Goal: Transaction & Acquisition: Book appointment/travel/reservation

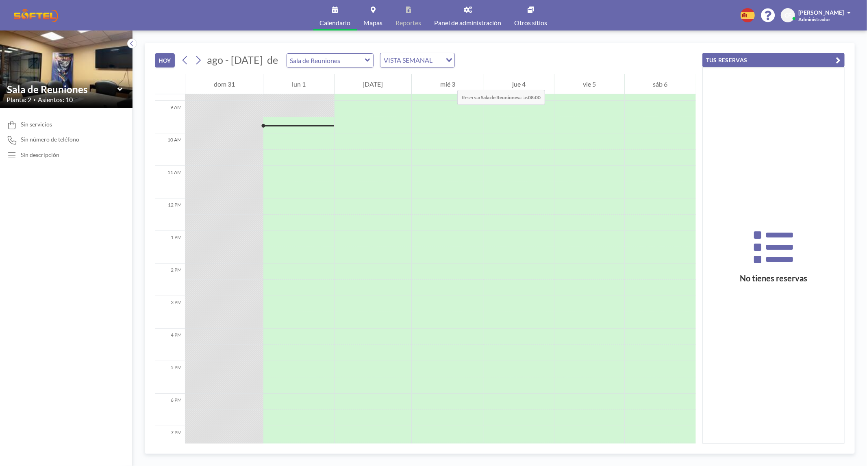
scroll to position [292, 0]
click at [476, 22] on span "Panel de administración" at bounding box center [467, 22] width 67 height 6
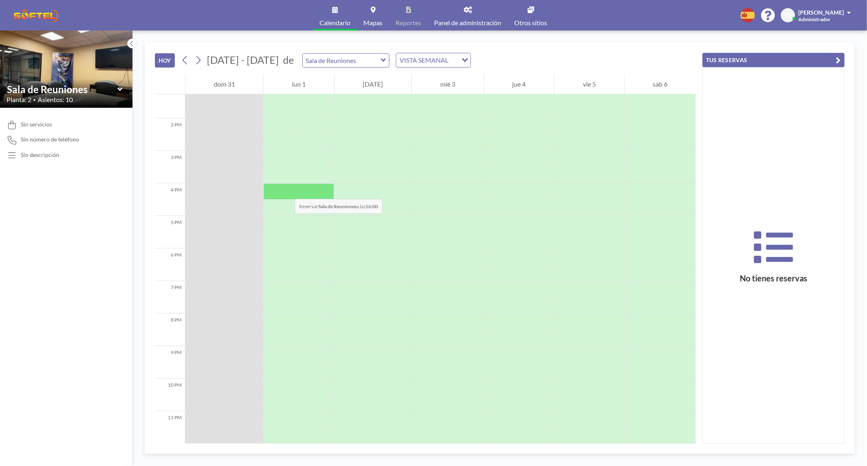
scroll to position [435, 0]
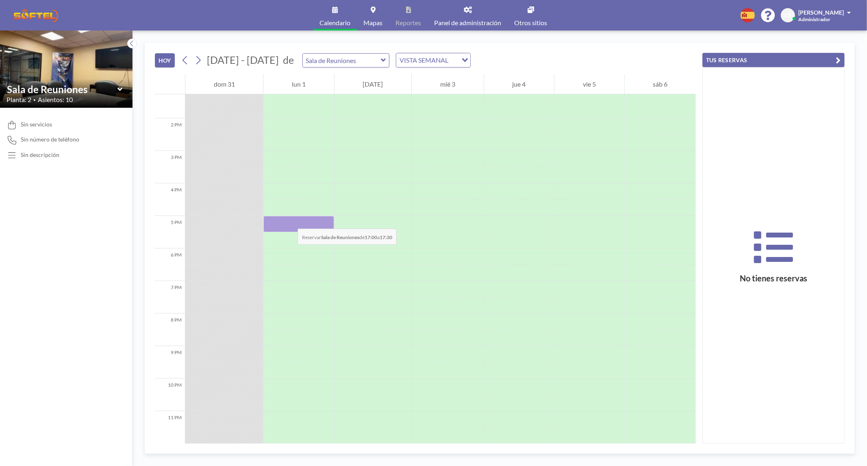
click at [289, 220] on div at bounding box center [298, 224] width 70 height 16
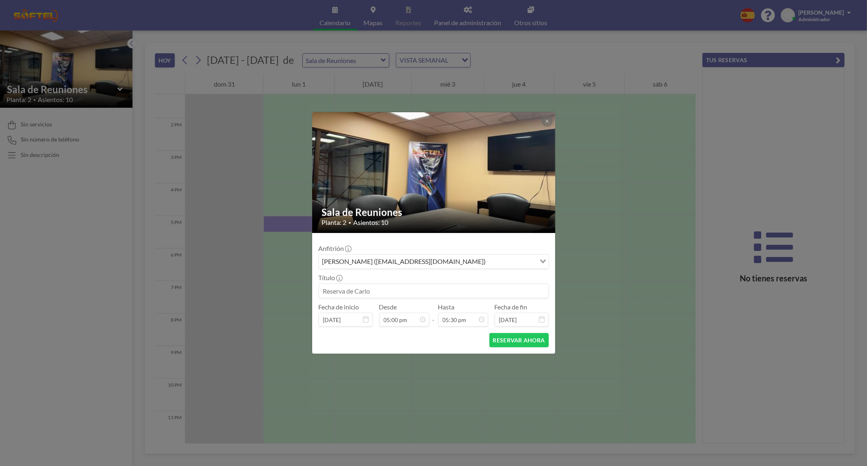
click at [372, 292] on input at bounding box center [433, 291] width 229 height 14
type input "Planificacion Dx y Retiros"
click at [526, 337] on button "RESERVAR AHORA" at bounding box center [518, 340] width 59 height 14
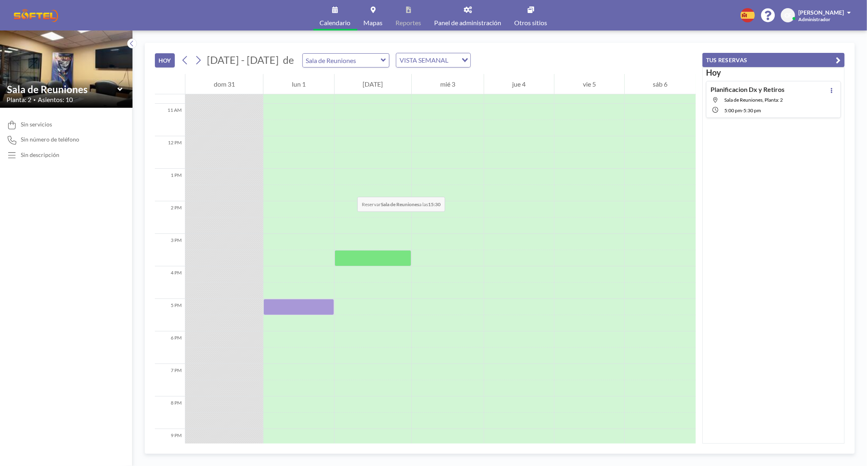
scroll to position [344, 0]
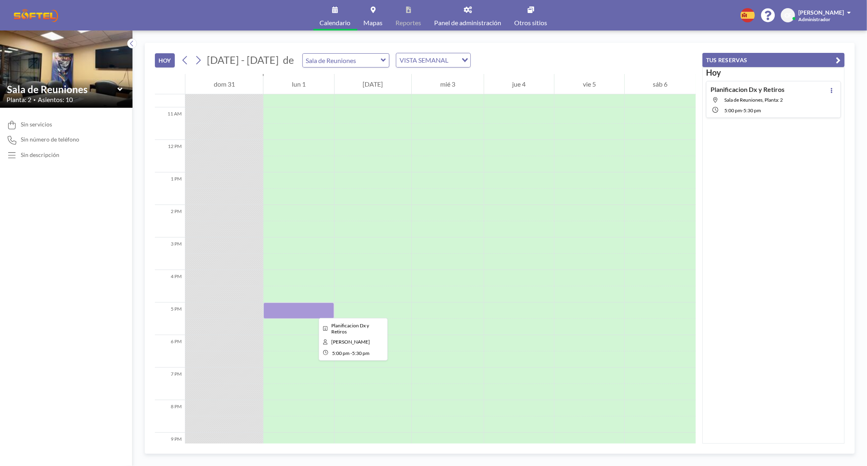
click at [312, 310] on div at bounding box center [298, 310] width 70 height 16
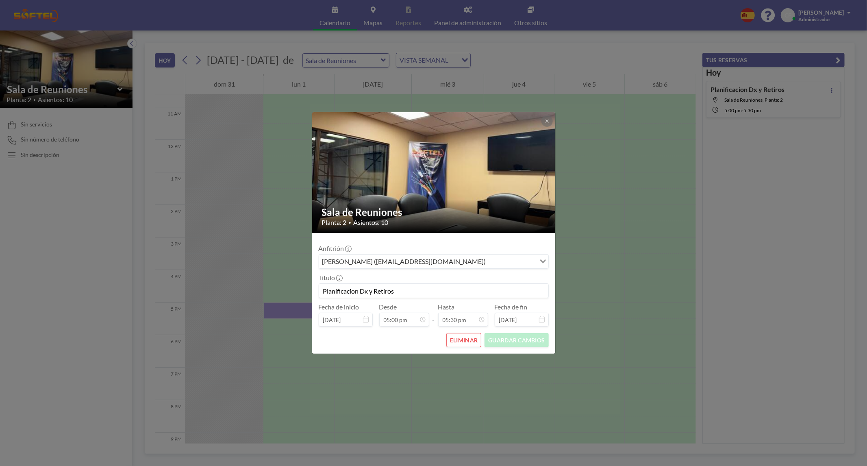
click at [312, 310] on form "Anfitrión [PERSON_NAME] ([EMAIL_ADDRESS][DOMAIN_NAME]) Loading... Título Planif…" at bounding box center [433, 293] width 243 height 121
click at [546, 125] on button at bounding box center [546, 120] width 11 height 11
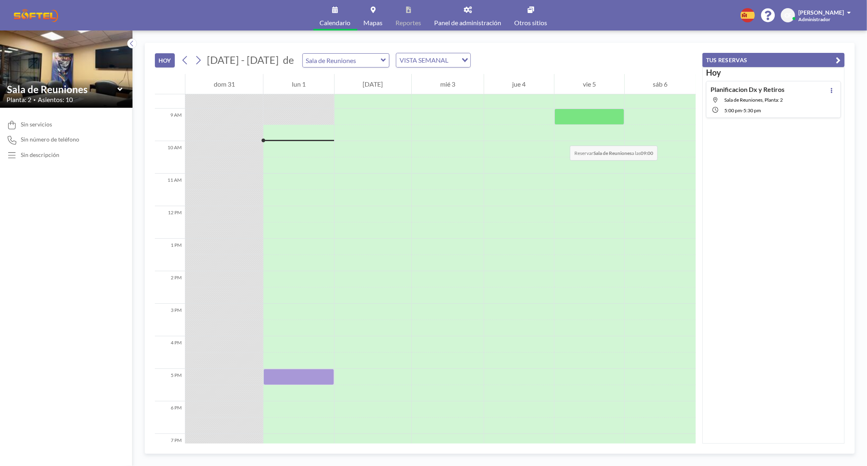
scroll to position [254, 0]
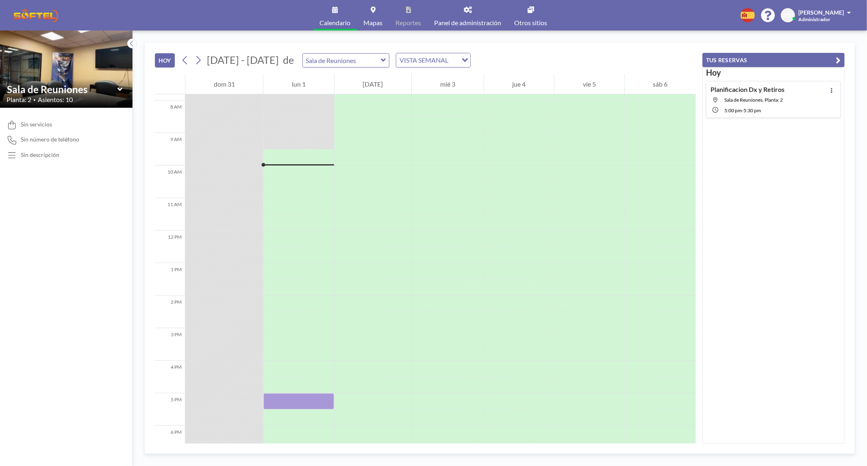
click at [821, 57] on button "TUS RESERVAS" at bounding box center [773, 60] width 142 height 14
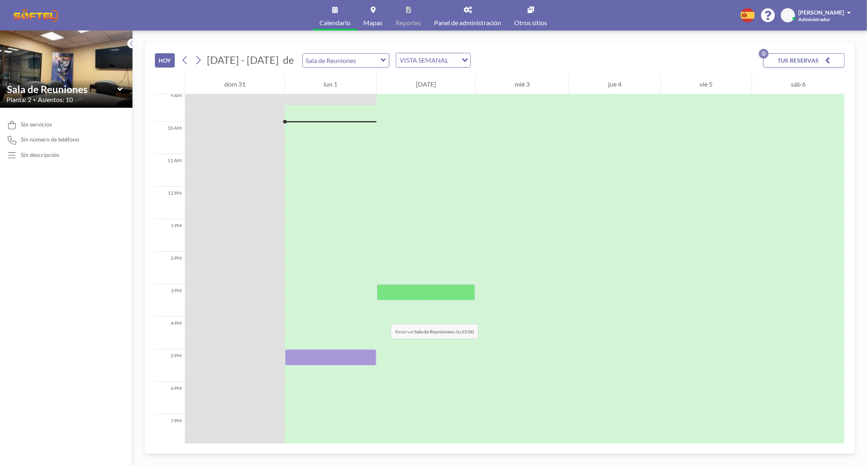
scroll to position [299, 0]
